Goal: Find specific page/section: Find specific page/section

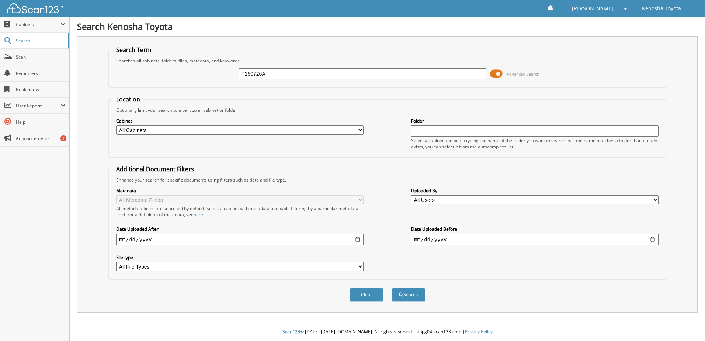
type input "T250726A"
click at [392, 287] on button "Search" at bounding box center [408, 294] width 33 height 14
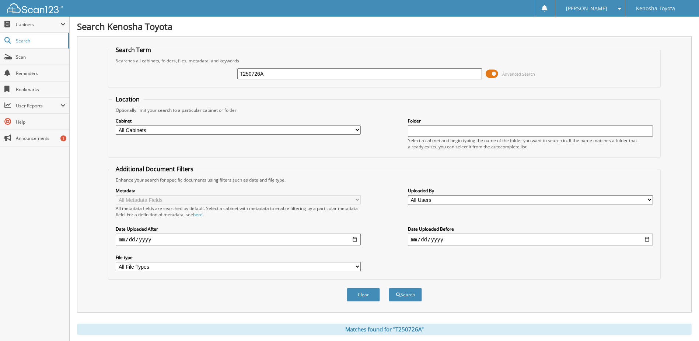
click at [494, 74] on span at bounding box center [492, 73] width 13 height 11
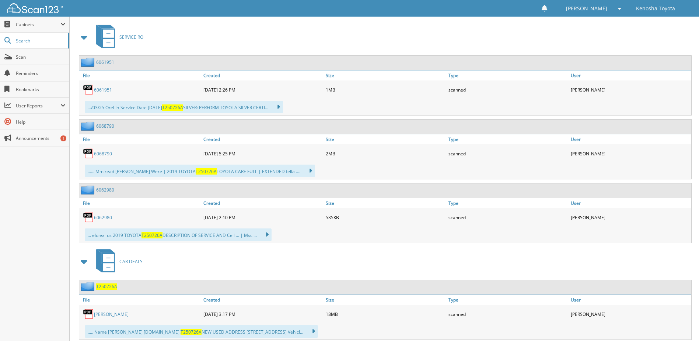
scroll to position [149, 0]
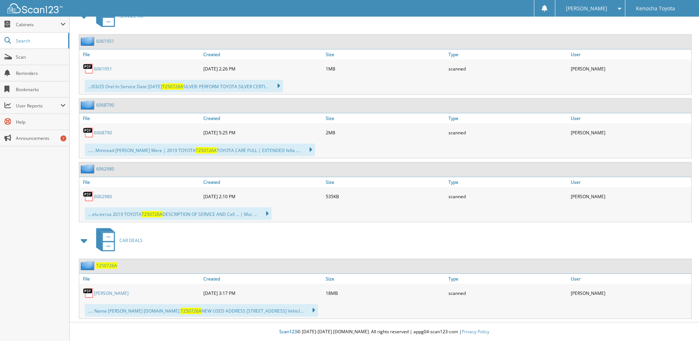
click at [128, 293] on link "VONGPHCHAN, MARIAH" at bounding box center [111, 293] width 35 height 6
